Goal: Transaction & Acquisition: Purchase product/service

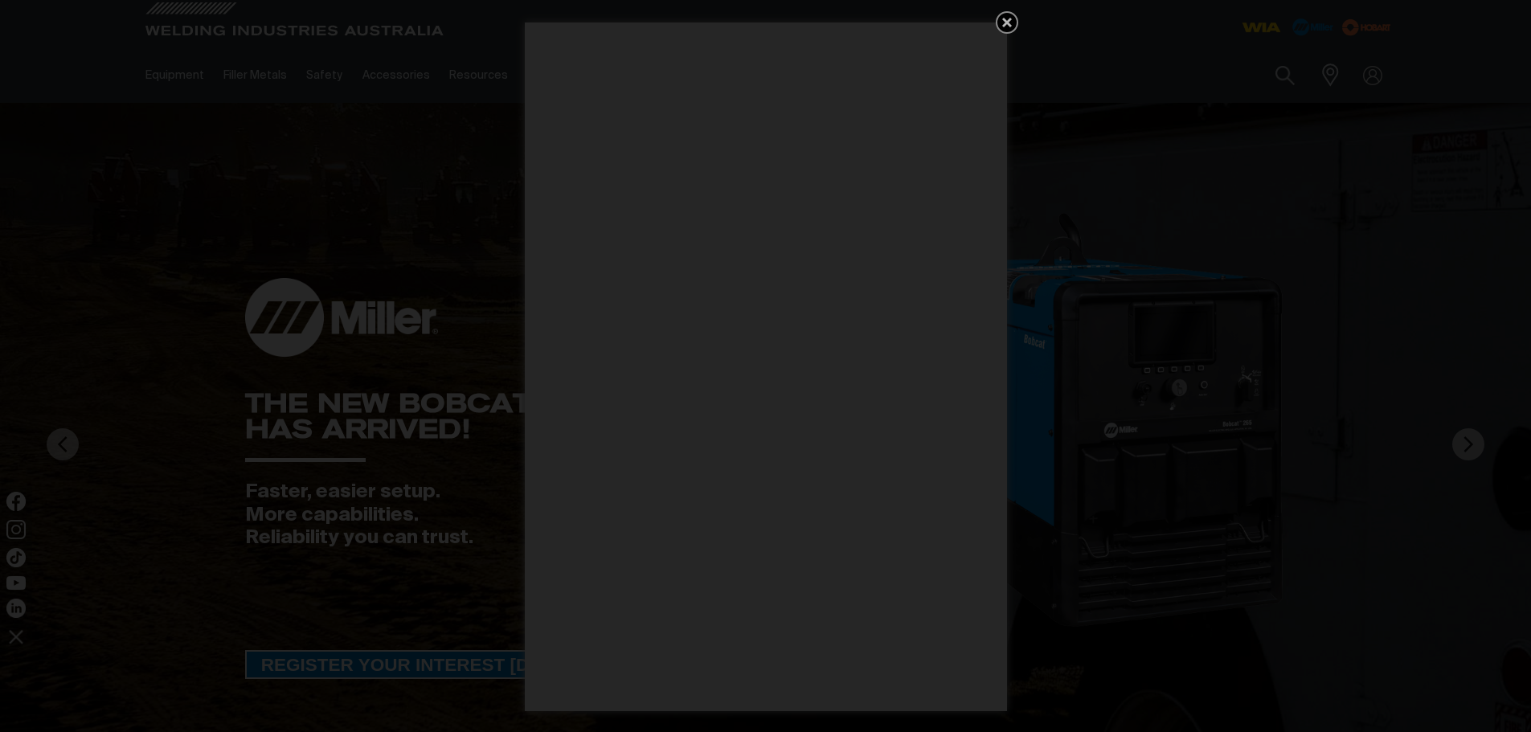
click at [1006, 17] on icon "Get 5 WIA Welding Guides Free!" at bounding box center [1006, 22] width 19 height 19
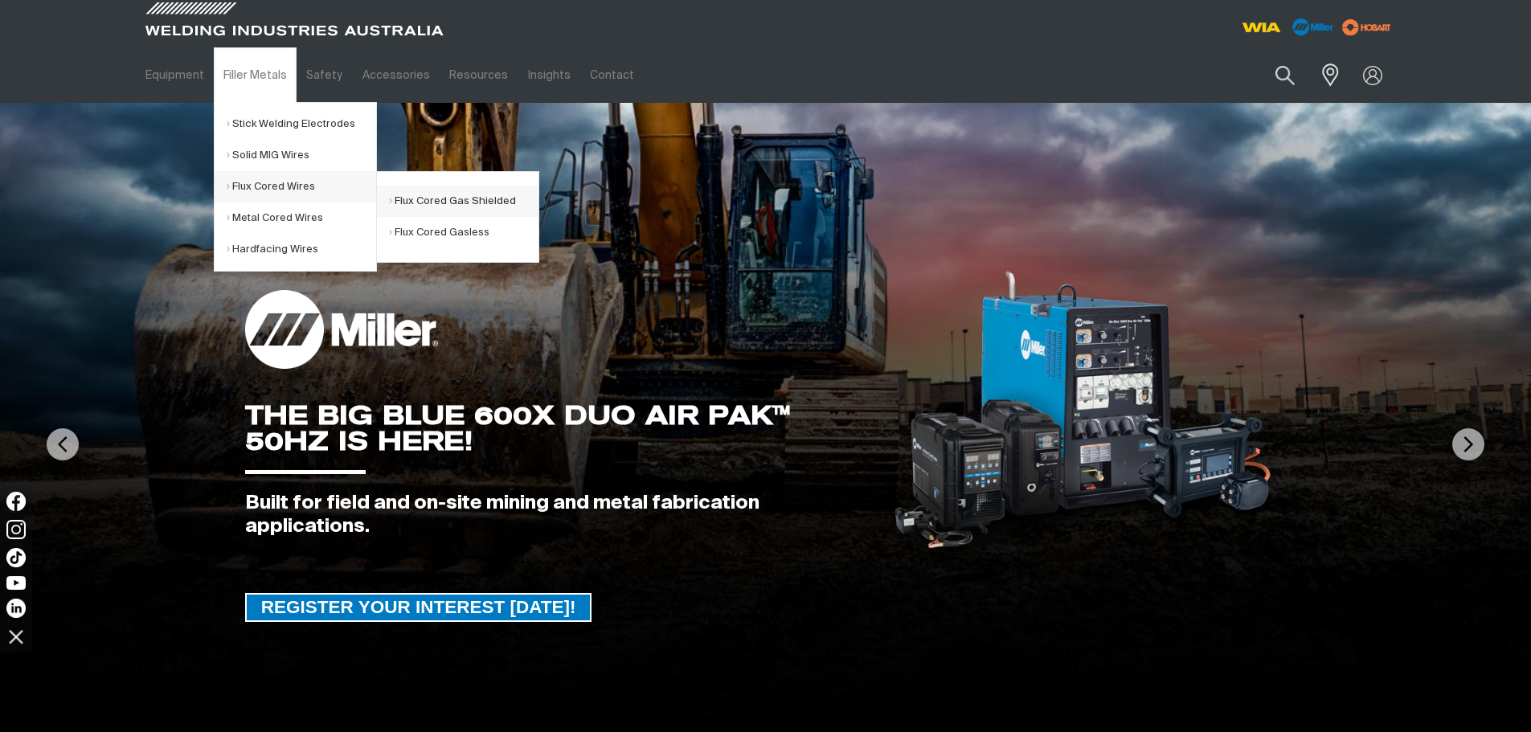
click at [437, 202] on link "Flux Cored Gas Shielded" at bounding box center [463, 201] width 149 height 31
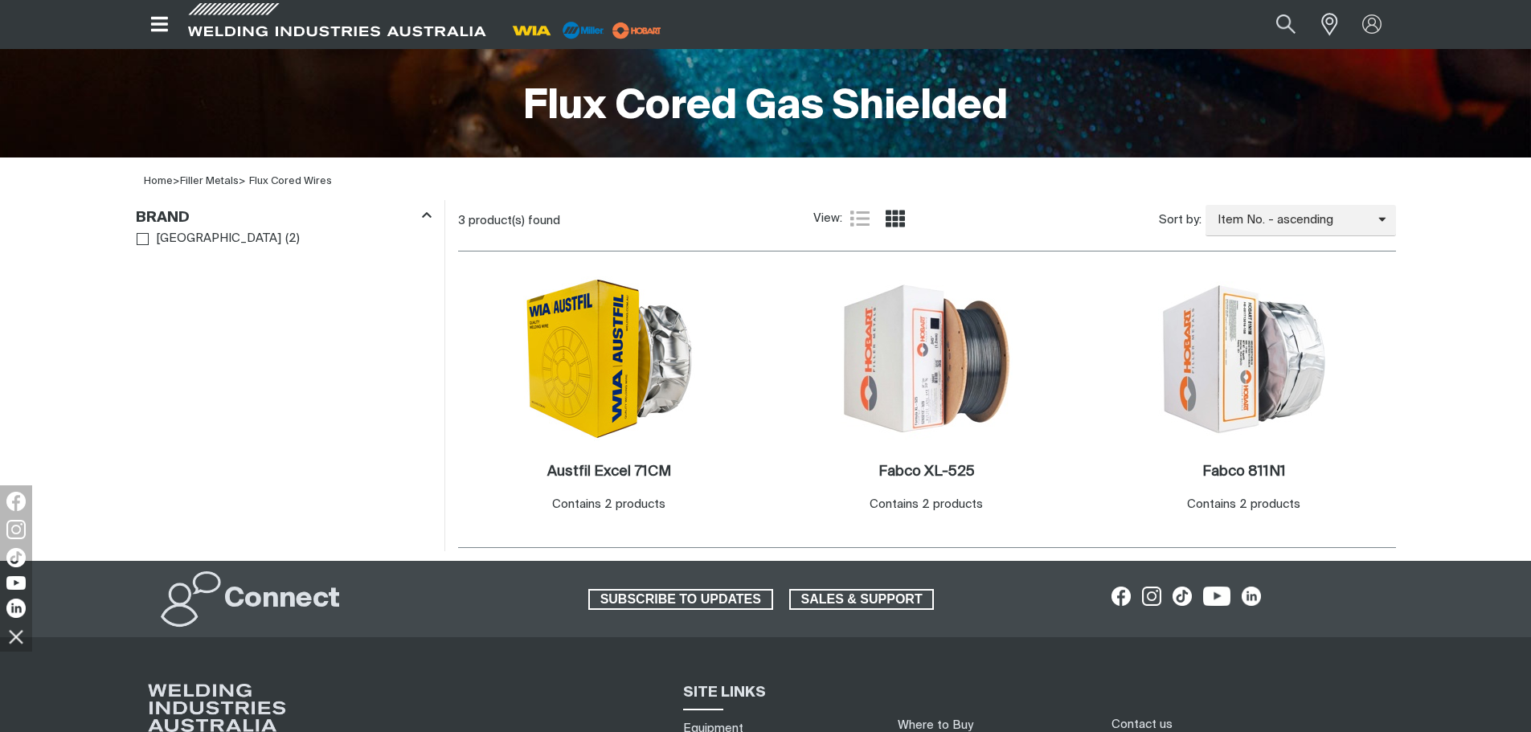
scroll to position [402, 0]
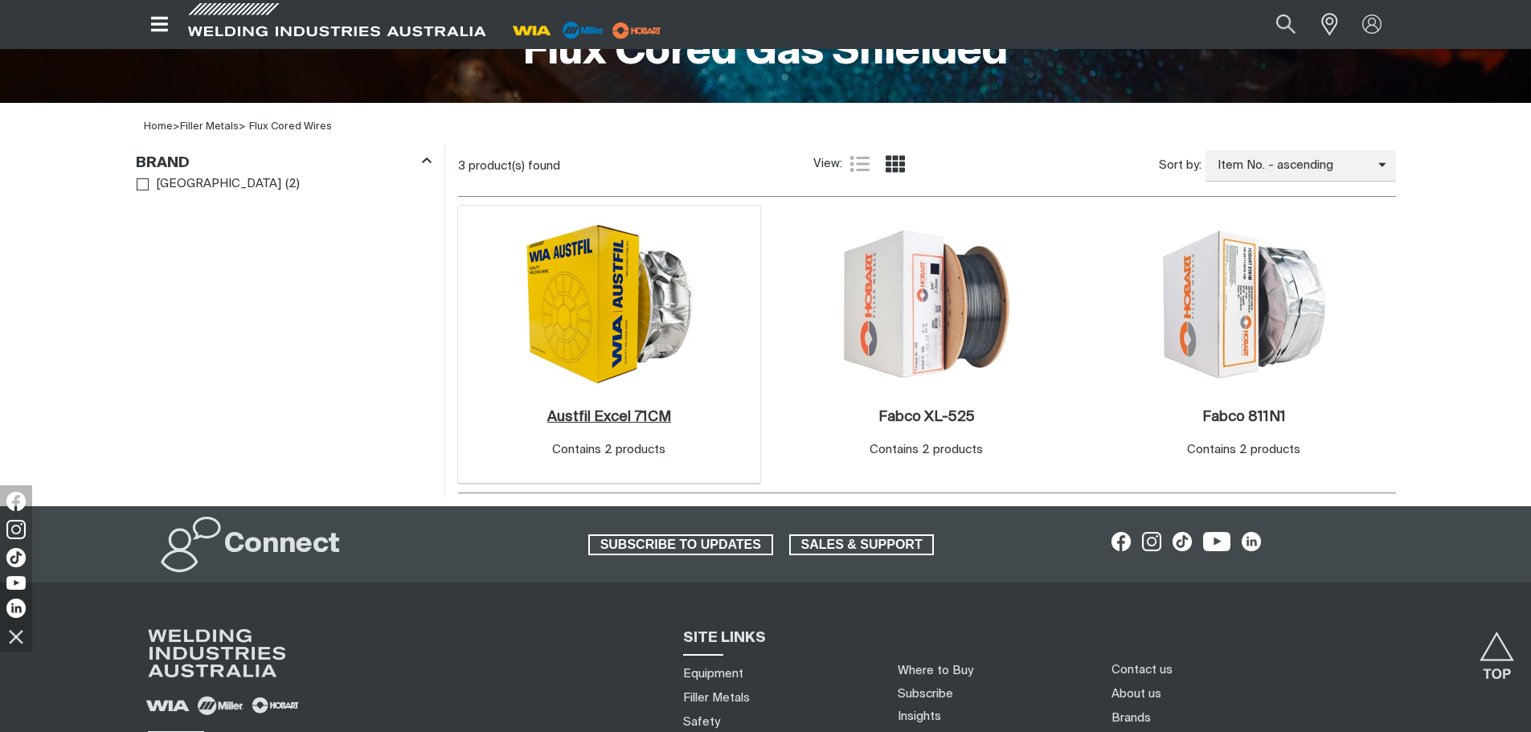
click at [612, 419] on h2 "Austfil Excel 71CM ." at bounding box center [609, 417] width 124 height 14
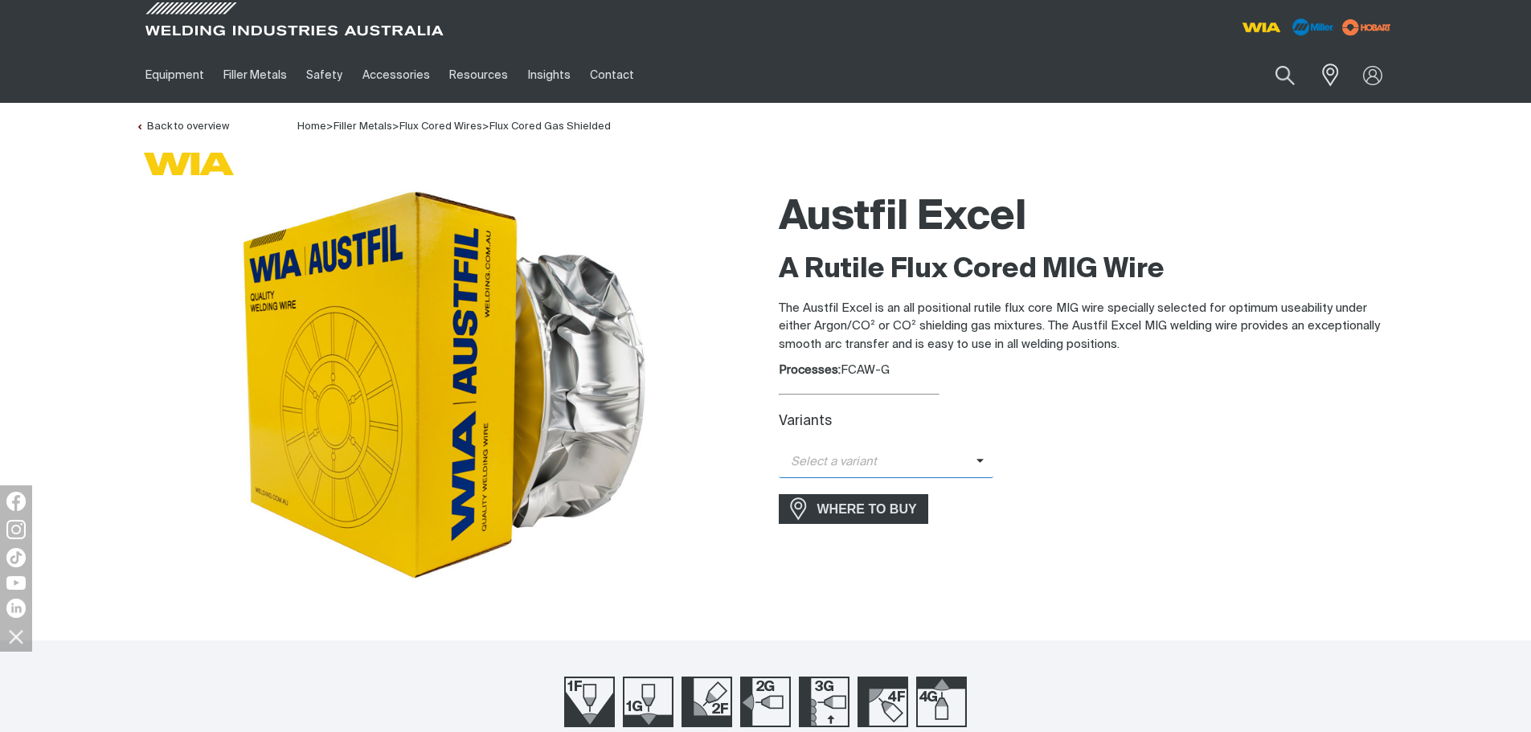
click at [976, 460] on icon at bounding box center [980, 461] width 8 height 12
click at [922, 487] on span "Austfil Excel - 1.2mm (15kg)" at bounding box center [886, 490] width 215 height 24
